Goal: Information Seeking & Learning: Learn about a topic

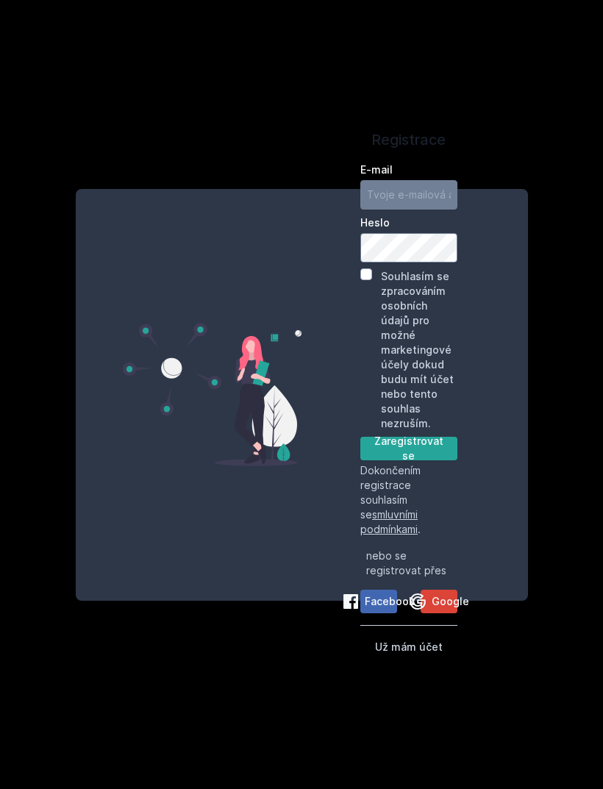
click at [501, 695] on div "Registrace E-mail [GEOGRAPHIC_DATA] Souhlasím se zpracováním osobních údajů pro…" at bounding box center [301, 394] width 603 height 789
click at [577, 215] on div "Registrace E-mail [GEOGRAPHIC_DATA] Souhlasím se zpracováním osobních údajů pro…" at bounding box center [301, 394] width 603 height 789
click at [436, 598] on div "E-mail [GEOGRAPHIC_DATA] Souhlasím se zpracováním osobních údajů pro možné mark…" at bounding box center [408, 406] width 97 height 498
click at [418, 637] on button "Už mám účet" at bounding box center [409, 646] width 68 height 18
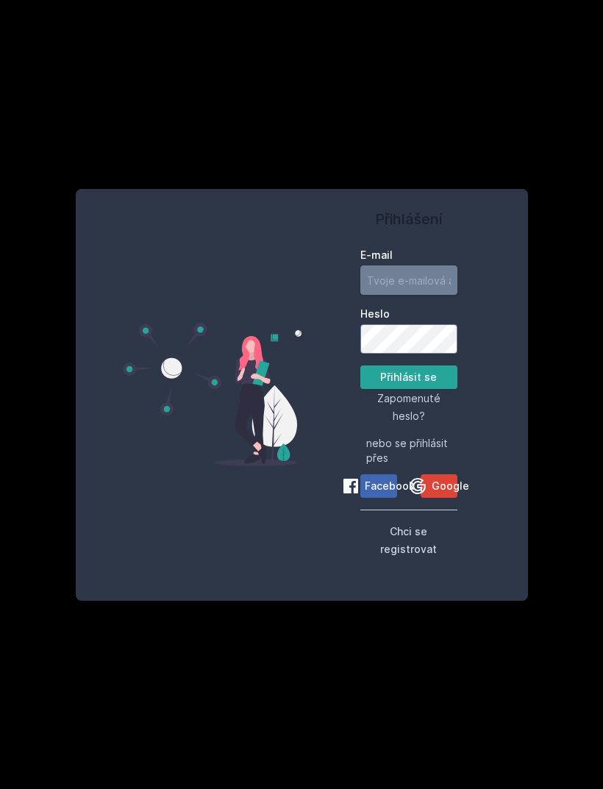
click at [433, 278] on input "E-mail" at bounding box center [408, 279] width 97 height 29
type input "[EMAIL_ADDRESS][DOMAIN_NAME]"
click at [408, 371] on button "Přihlásit se" at bounding box center [408, 377] width 97 height 24
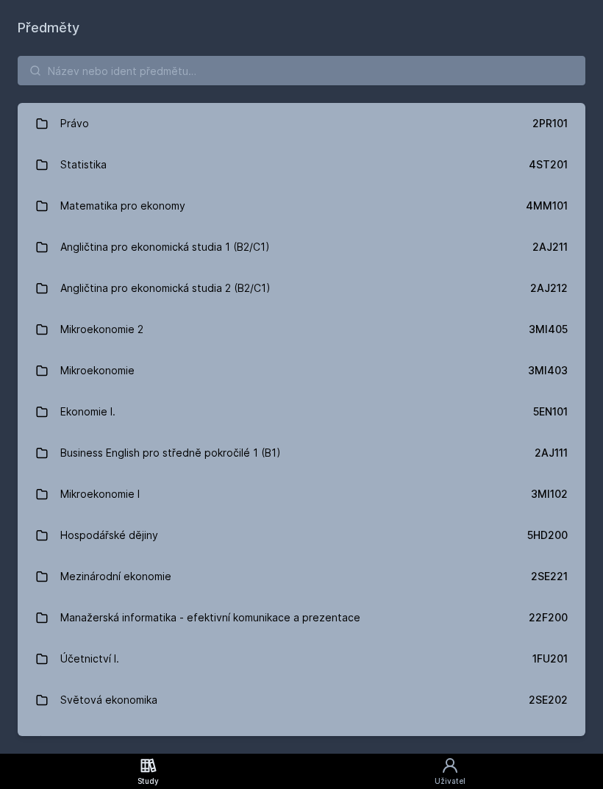
click at [421, 103] on link "Právo 2PR101" at bounding box center [301, 123] width 567 height 41
type input "."
type input "20Р"
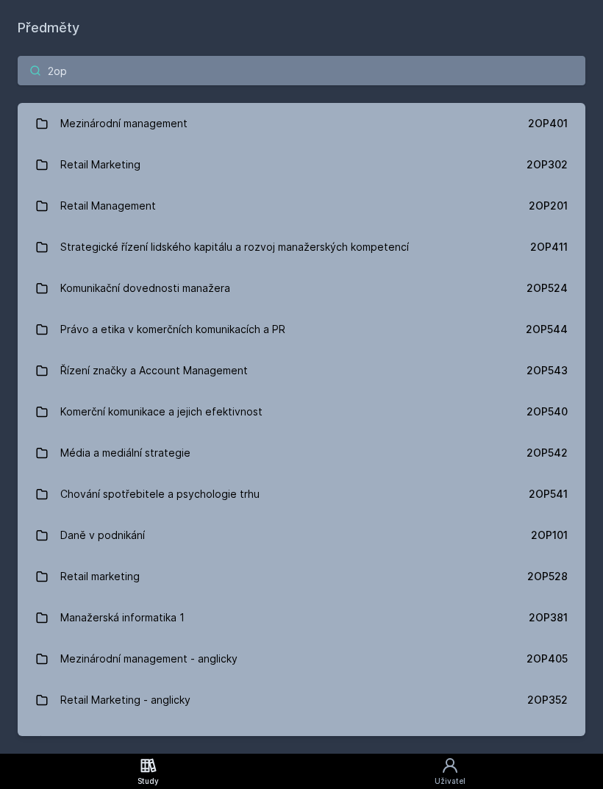
type input "2op2"
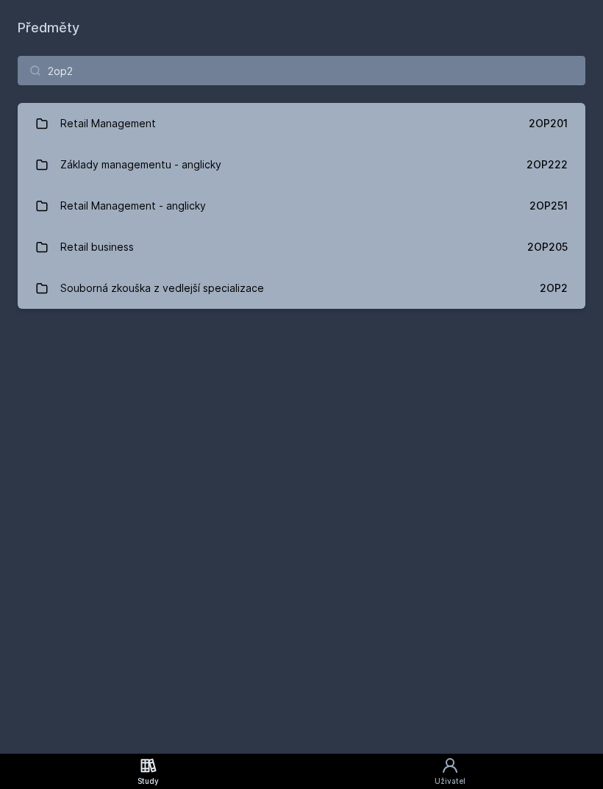
click at [544, 240] on div "2OP205" at bounding box center [547, 247] width 40 height 15
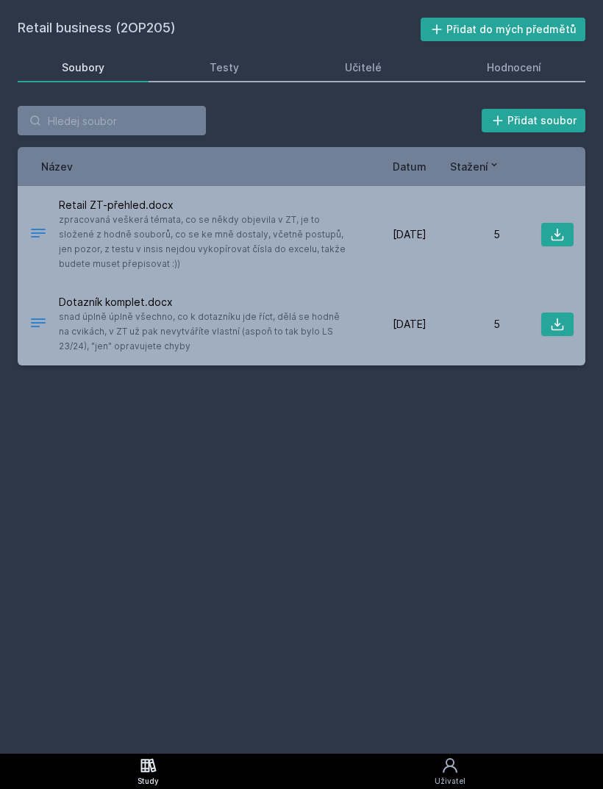
click at [556, 227] on icon at bounding box center [557, 234] width 15 height 15
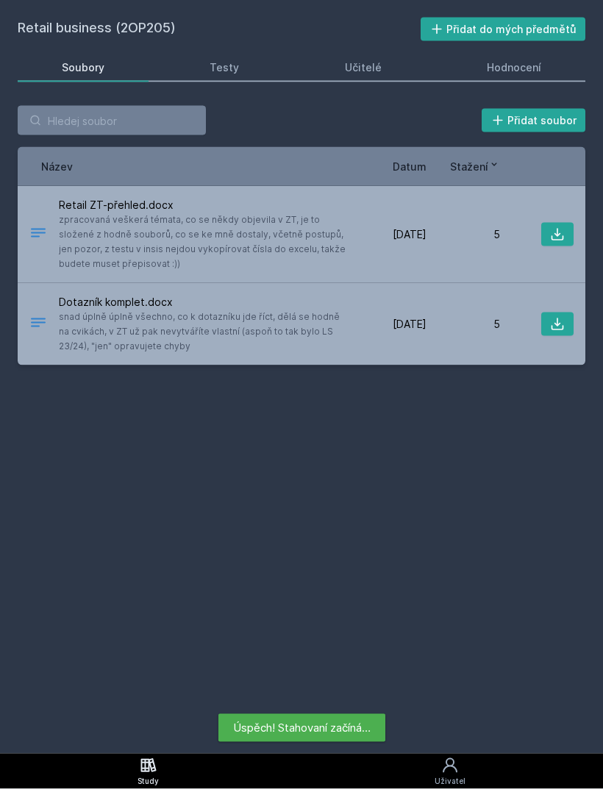
scroll to position [14, 0]
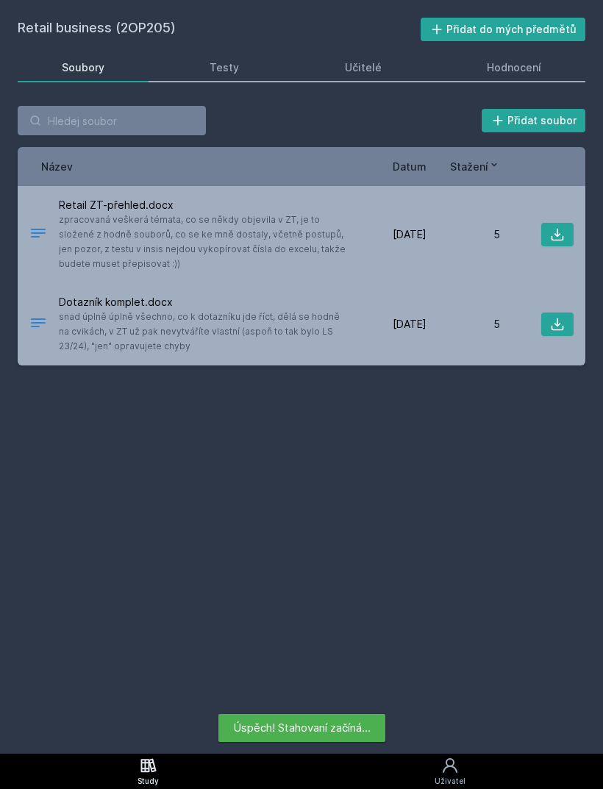
click at [556, 317] on icon at bounding box center [557, 324] width 15 height 15
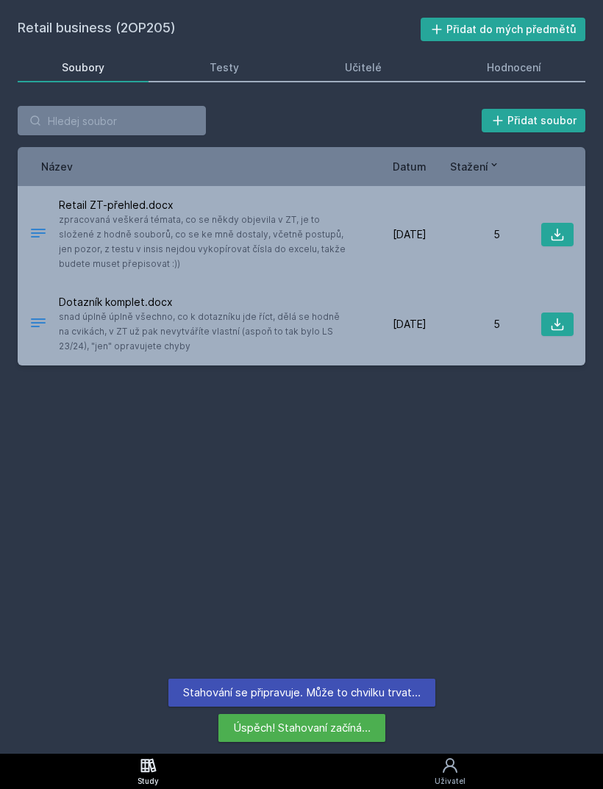
scroll to position [0, 0]
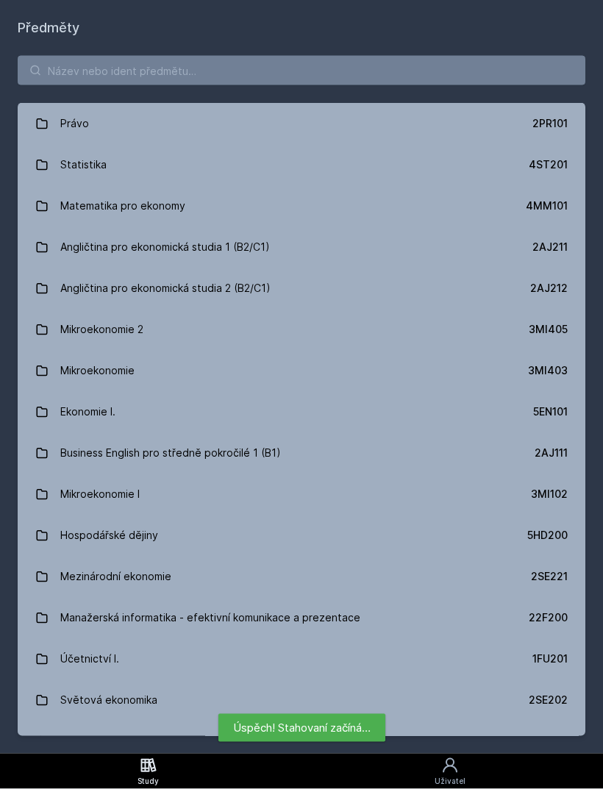
scroll to position [47, 0]
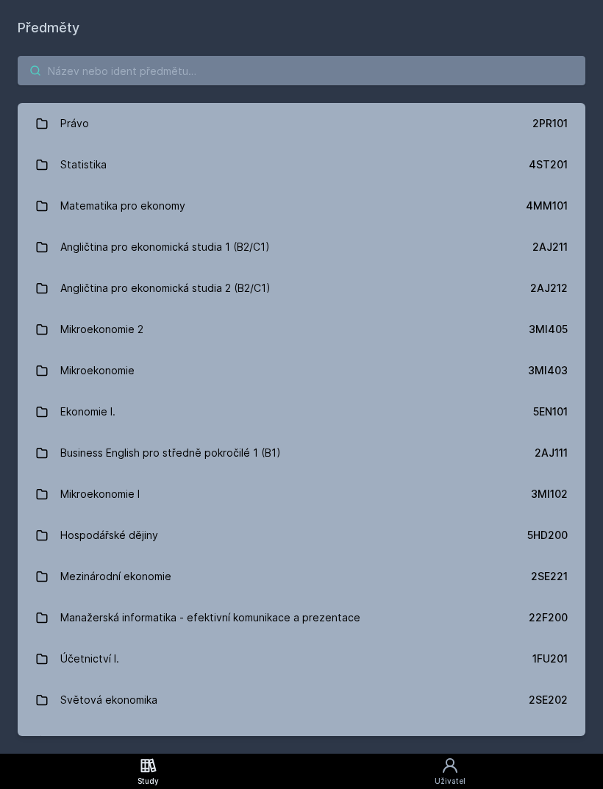
click at [350, 56] on input "search" at bounding box center [301, 70] width 567 height 29
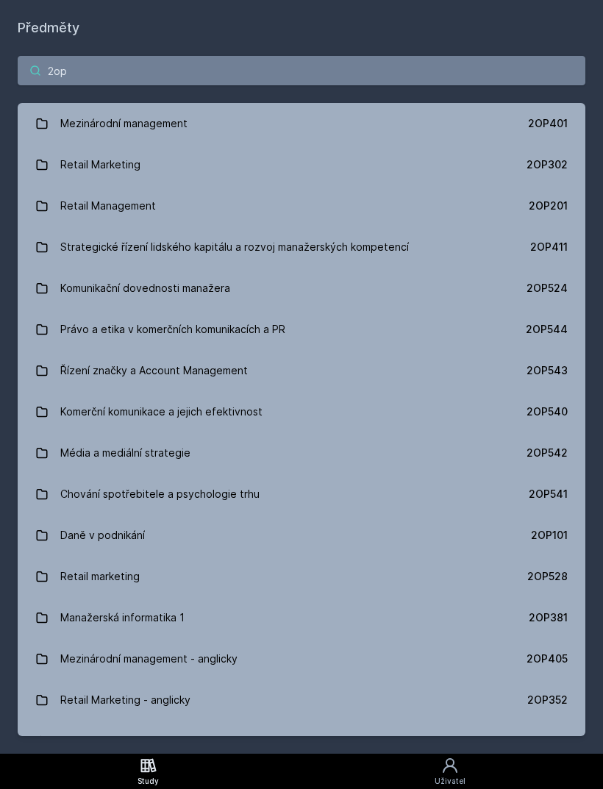
type input "2op2"
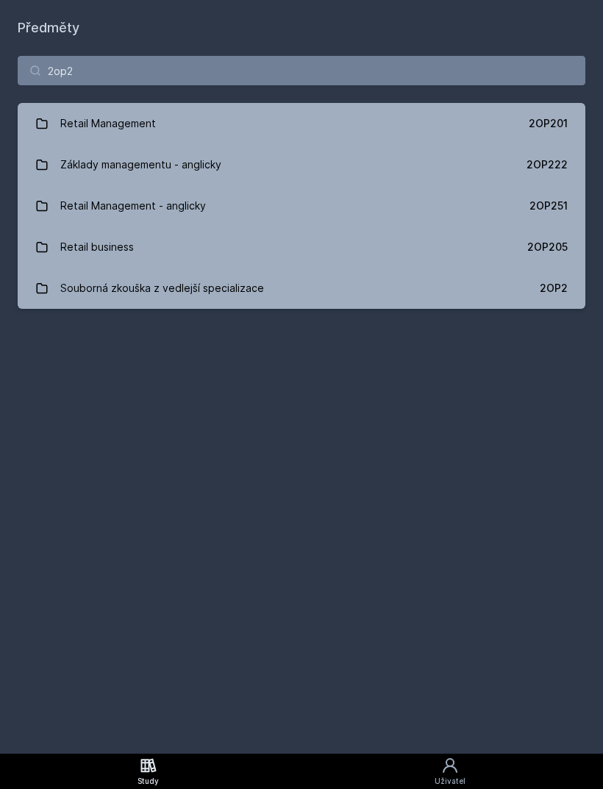
click at [553, 103] on link "Retail Management 2OP201" at bounding box center [301, 123] width 567 height 41
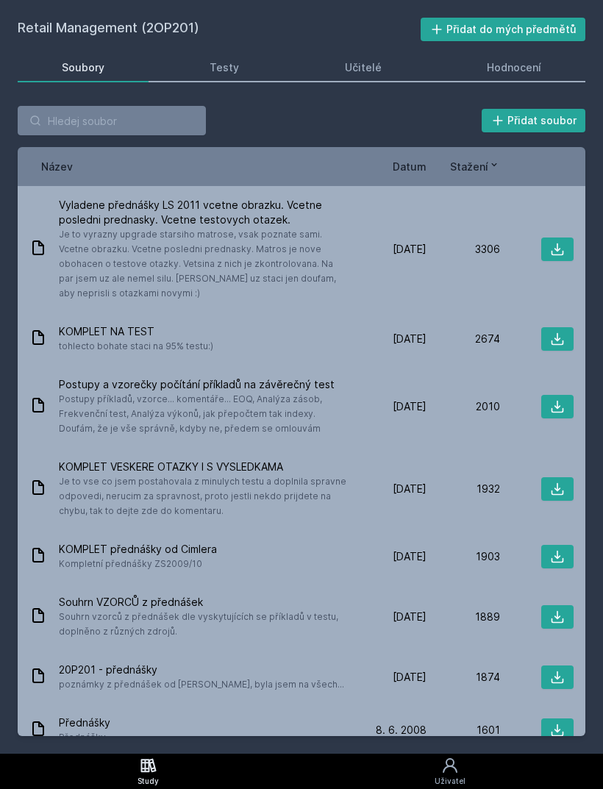
click at [117, 662] on span "20P201 - přednášky" at bounding box center [201, 669] width 285 height 15
click at [564, 670] on icon at bounding box center [557, 677] width 15 height 15
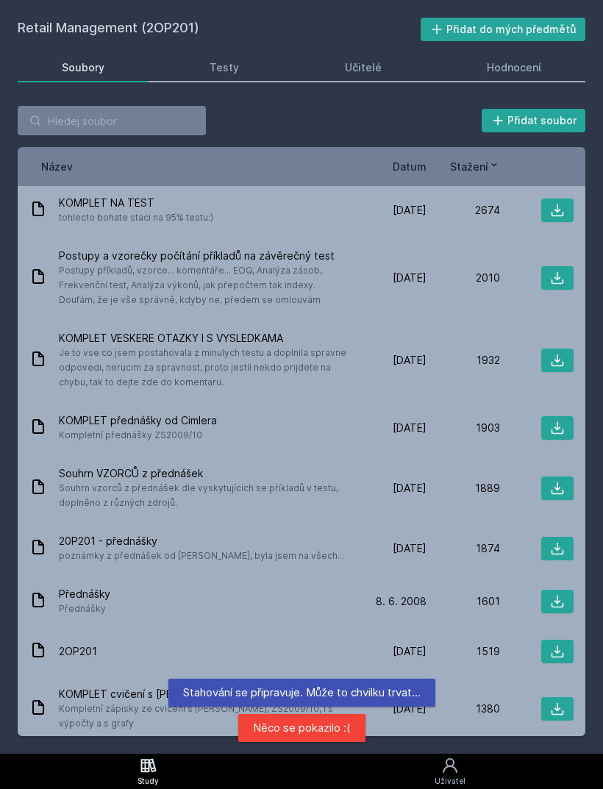
scroll to position [133, 0]
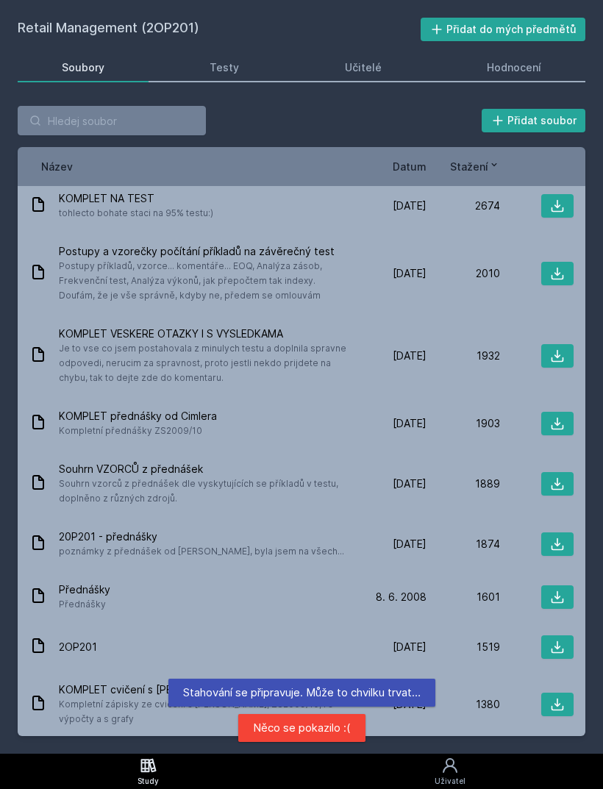
click at [565, 635] on button at bounding box center [557, 647] width 32 height 24
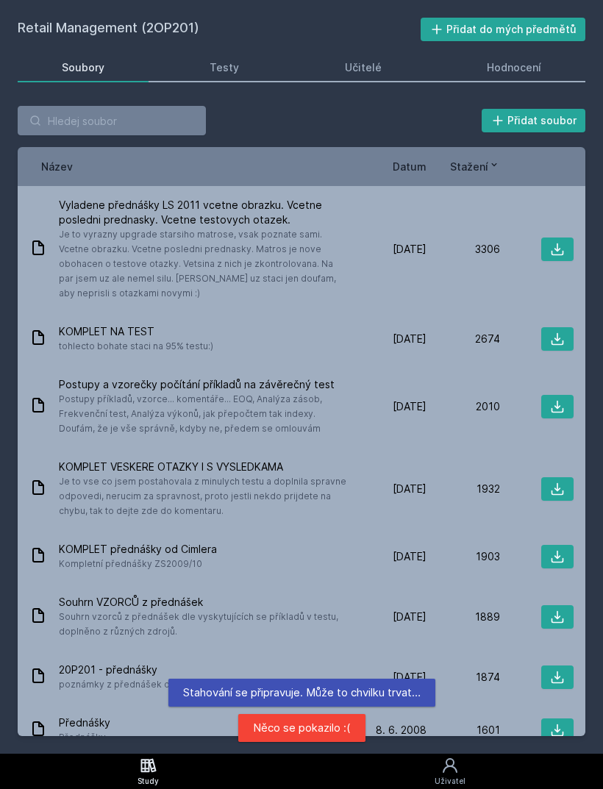
scroll to position [0, 0]
click at [551, 242] on icon at bounding box center [557, 249] width 15 height 15
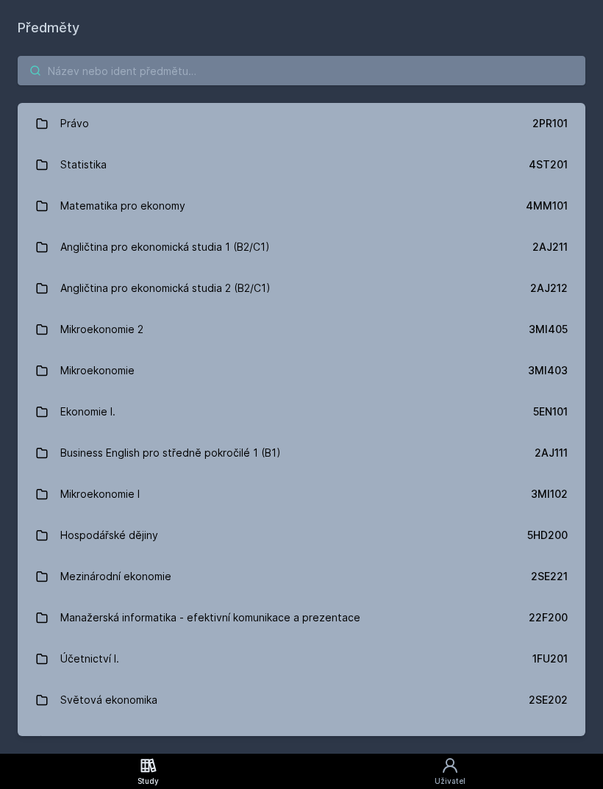
click at [68, 56] on input "search" at bounding box center [301, 70] width 567 height 29
click at [368, 774] on link "Uživatel" at bounding box center [450, 770] width 307 height 35
type input "'"
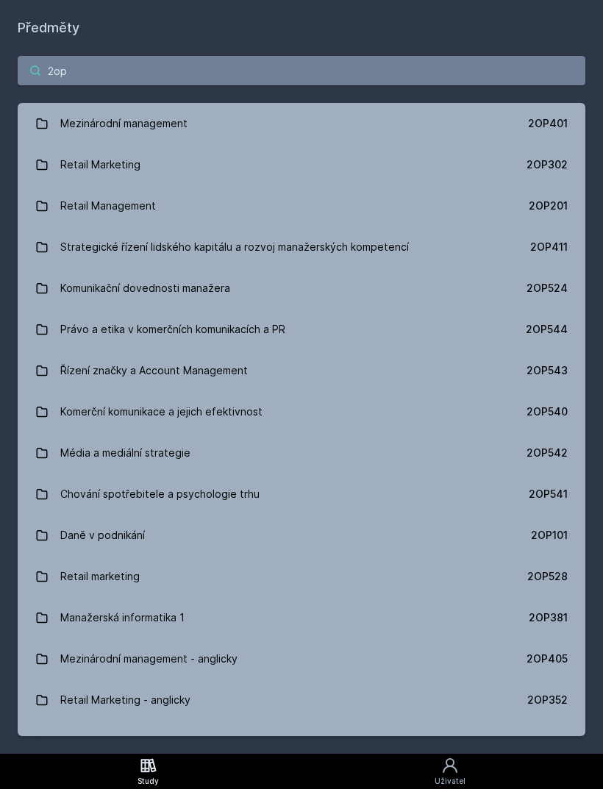
type input "2op2"
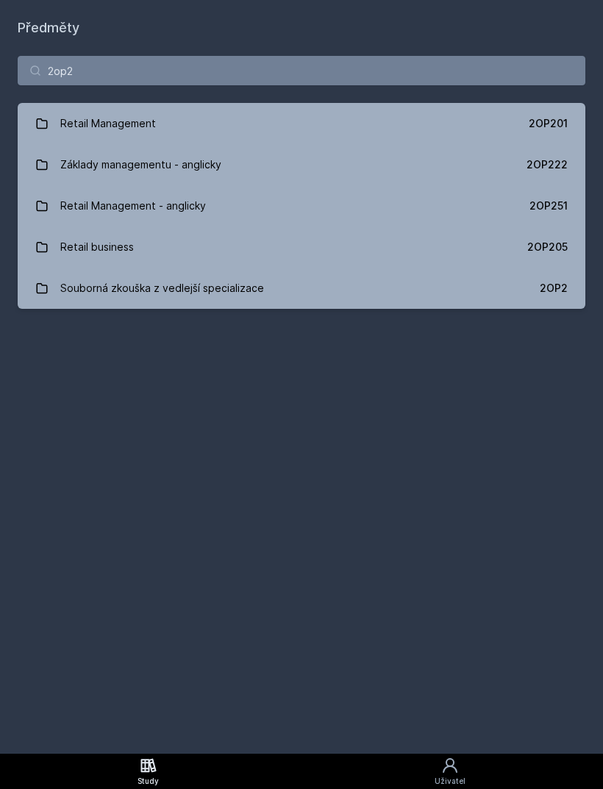
click at [125, 232] on div "Retail business" at bounding box center [97, 246] width 74 height 29
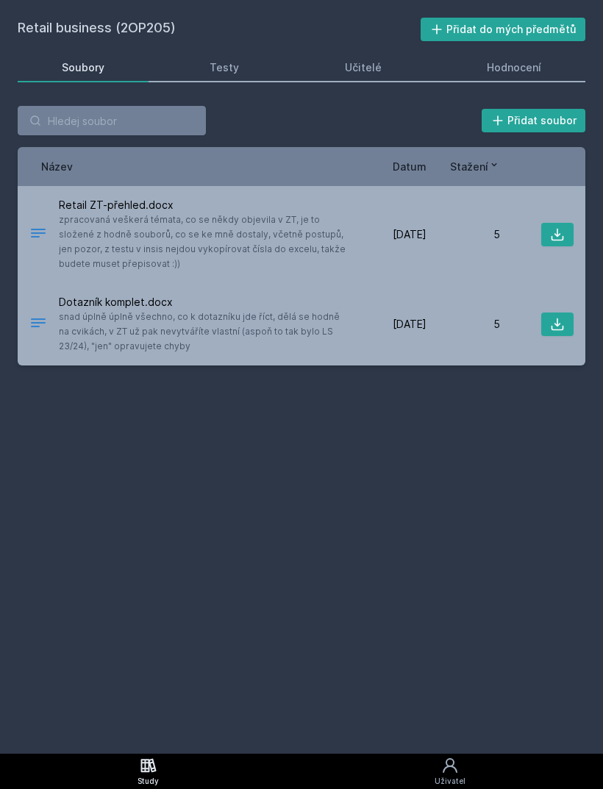
click at [562, 227] on icon at bounding box center [557, 234] width 15 height 15
